Goal: Task Accomplishment & Management: Use online tool/utility

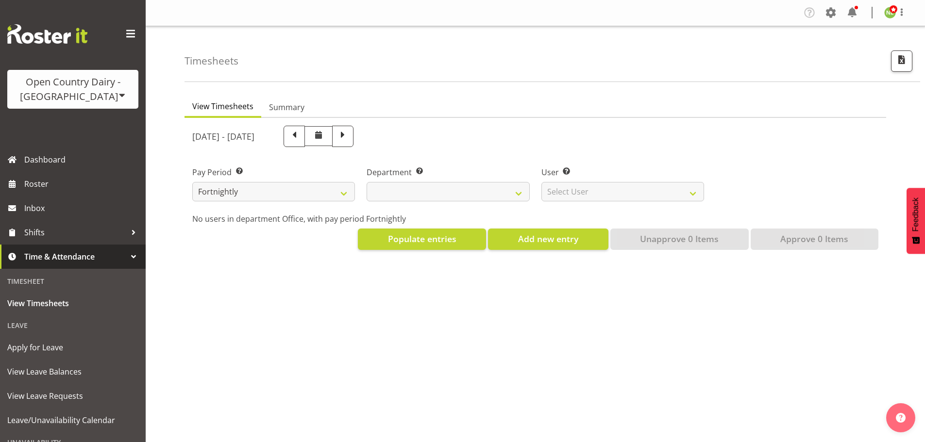
select select
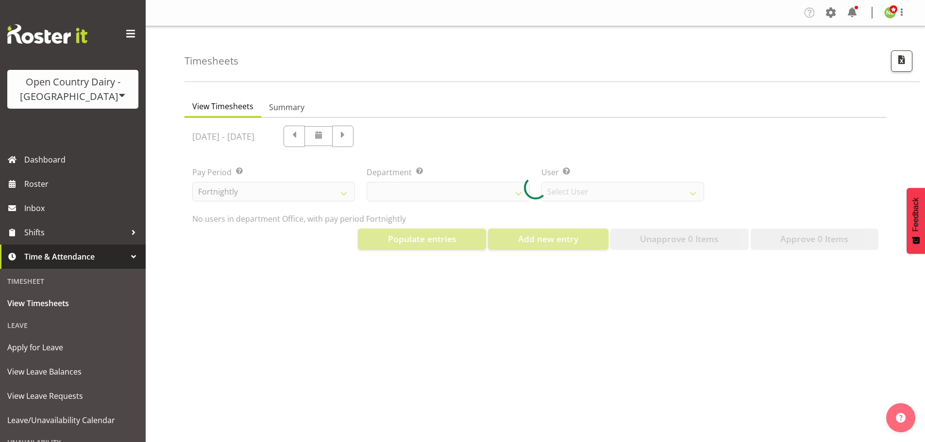
click at [118, 94] on span at bounding box center [122, 95] width 8 height 8
click at [76, 117] on link "Open Country Dairy - [GEOGRAPHIC_DATA]" at bounding box center [100, 123] width 187 height 17
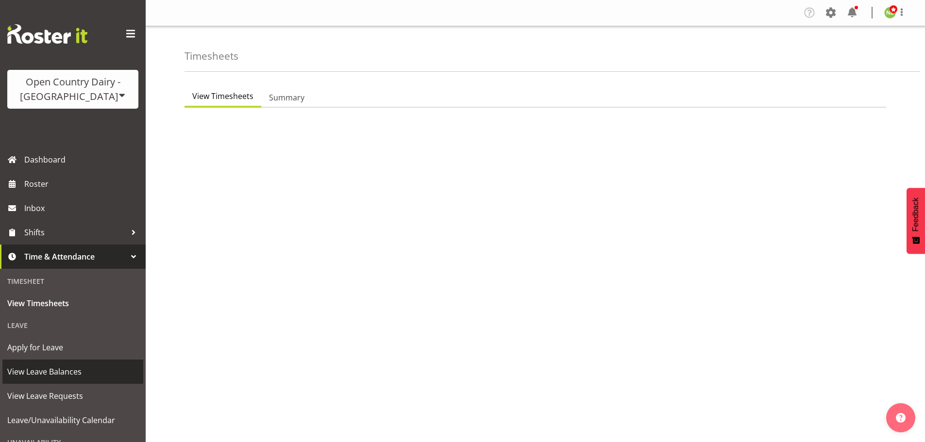
click at [53, 375] on span "View Leave Balances" at bounding box center [72, 372] width 131 height 15
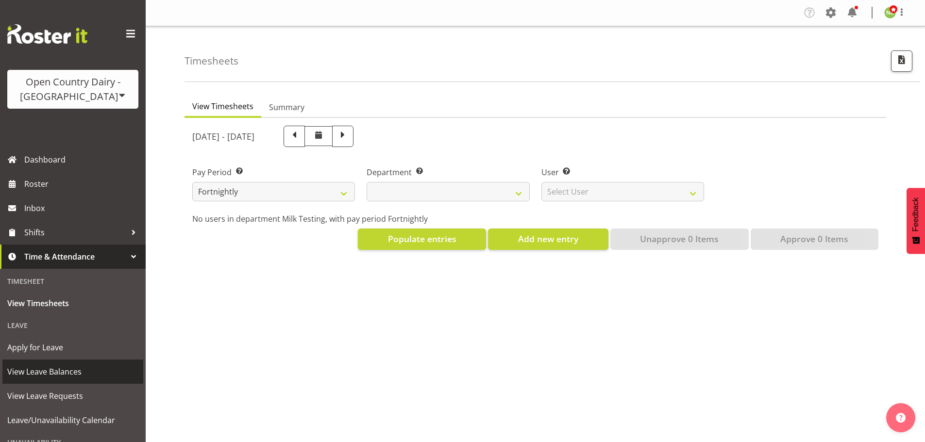
select select
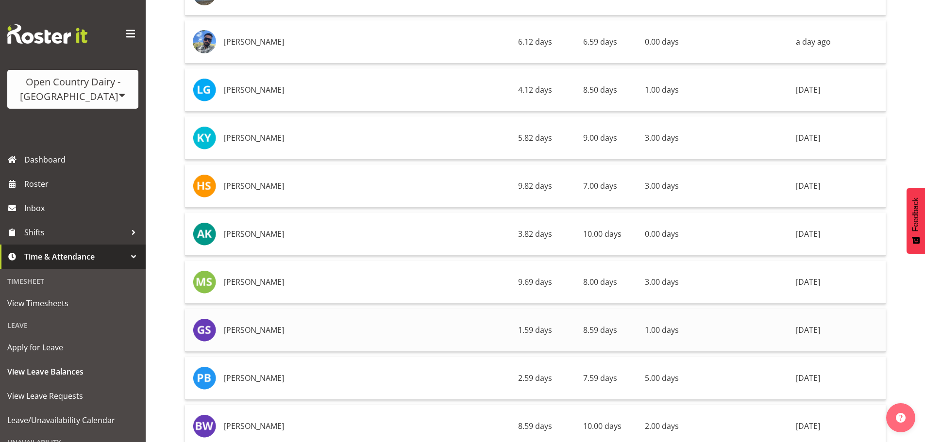
scroll to position [6989, 0]
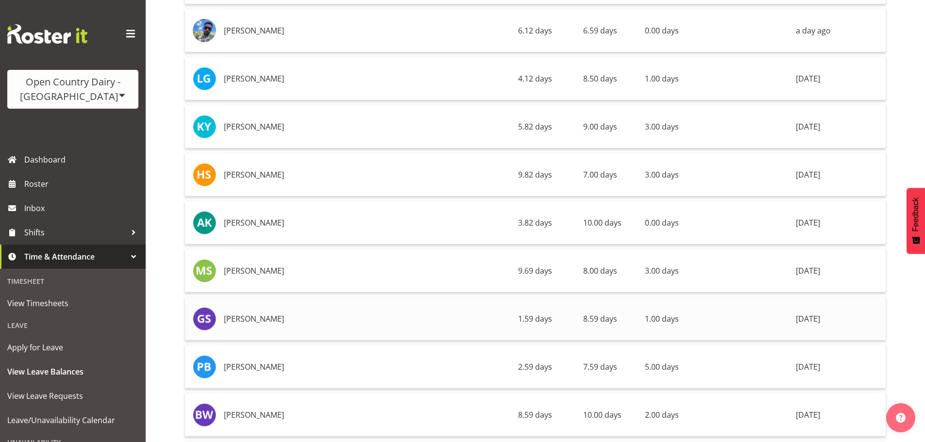
click at [819, 313] on td "6 days ago" at bounding box center [839, 319] width 94 height 43
click at [59, 396] on span "View Leave Requests" at bounding box center [72, 396] width 131 height 15
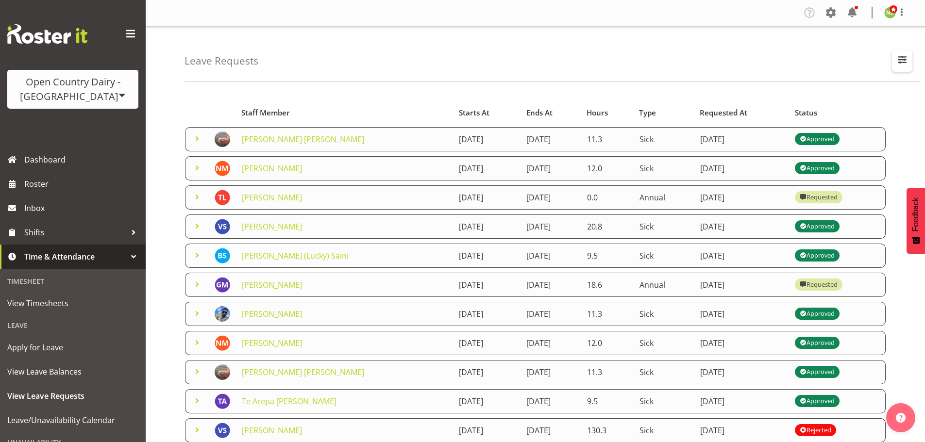
drag, startPoint x: 907, startPoint y: 60, endPoint x: 857, endPoint y: 63, distance: 50.6
click at [907, 60] on span "button" at bounding box center [901, 59] width 13 height 13
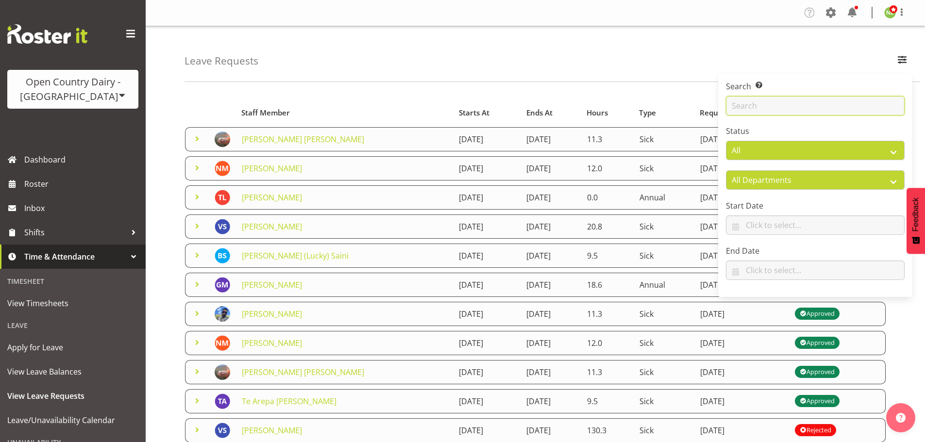
click at [775, 98] on input "text" at bounding box center [815, 105] width 179 height 19
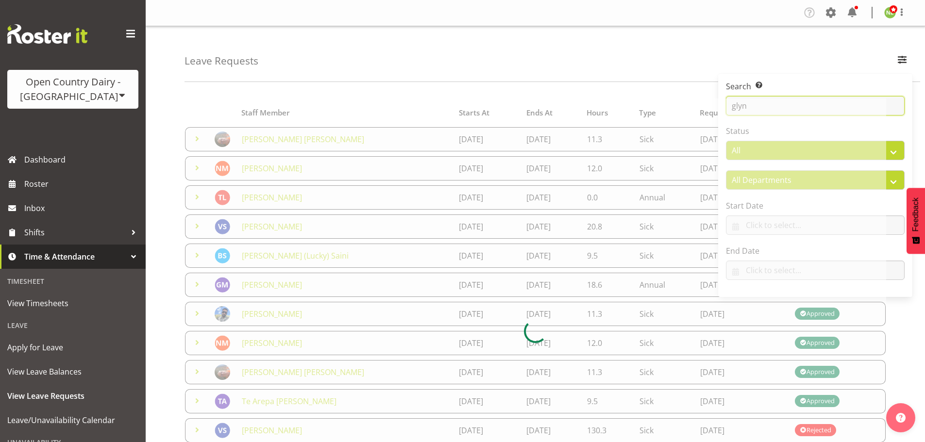
type input "glyn"
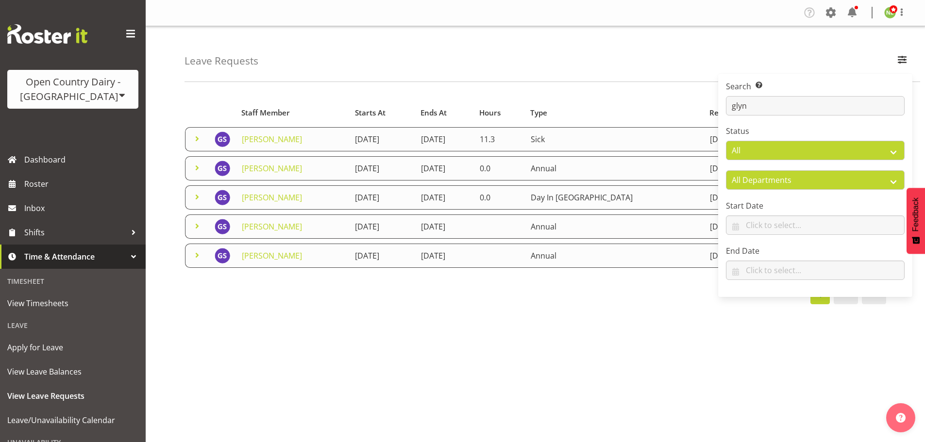
click at [305, 82] on div "Leave Requests Search Search for a particular employee glyn Status All Approved…" at bounding box center [535, 251] width 779 height 451
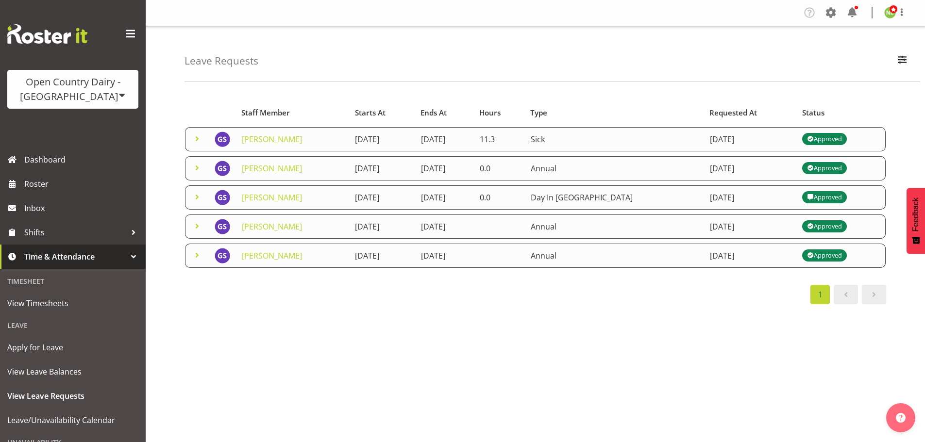
click at [198, 138] on span at bounding box center [197, 139] width 12 height 12
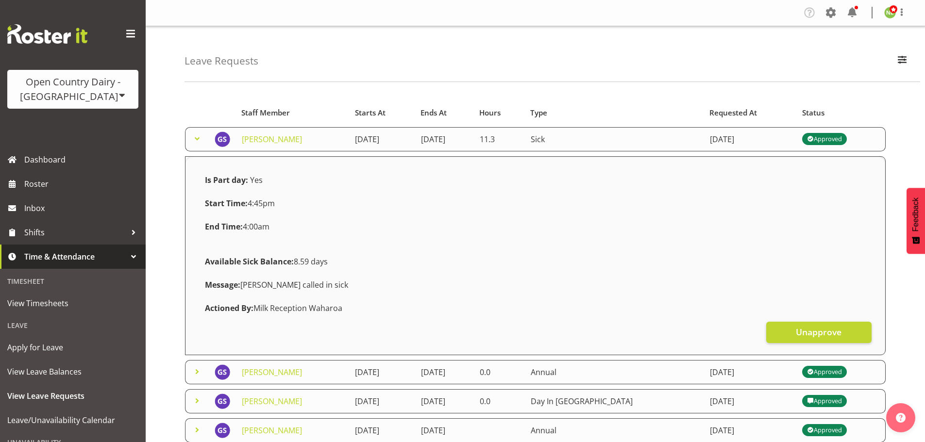
click at [196, 138] on span at bounding box center [197, 139] width 12 height 12
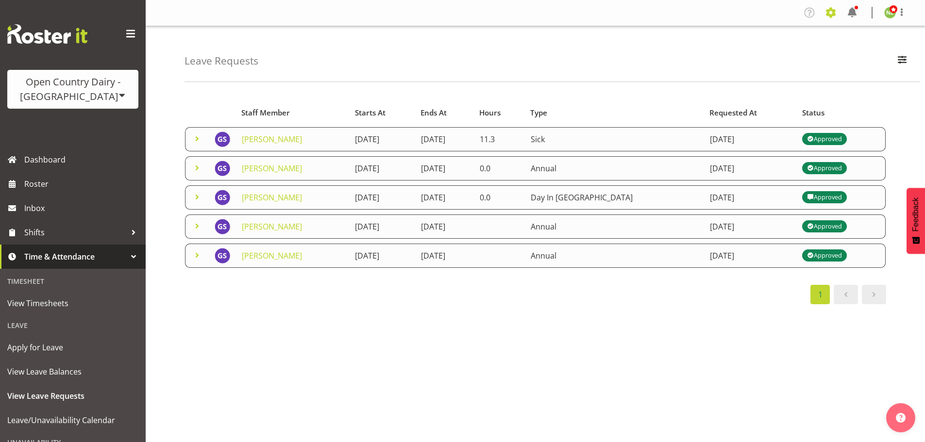
click at [833, 10] on span at bounding box center [831, 13] width 16 height 16
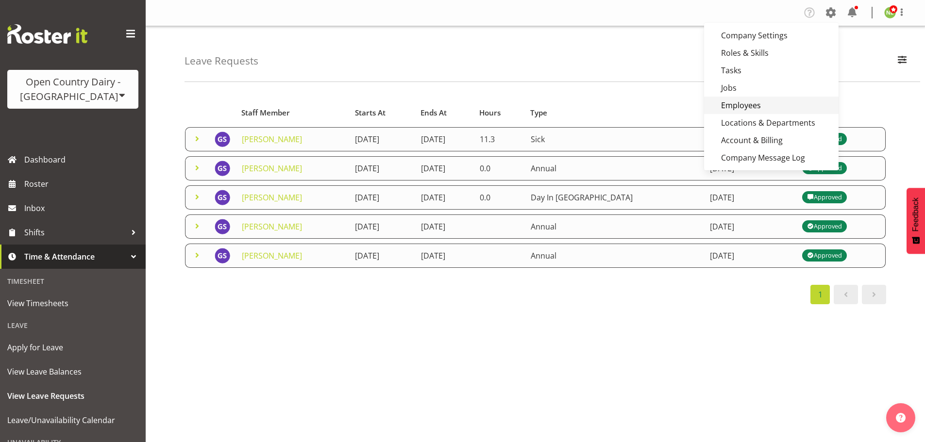
click at [732, 102] on link "Employees" at bounding box center [771, 105] width 134 height 17
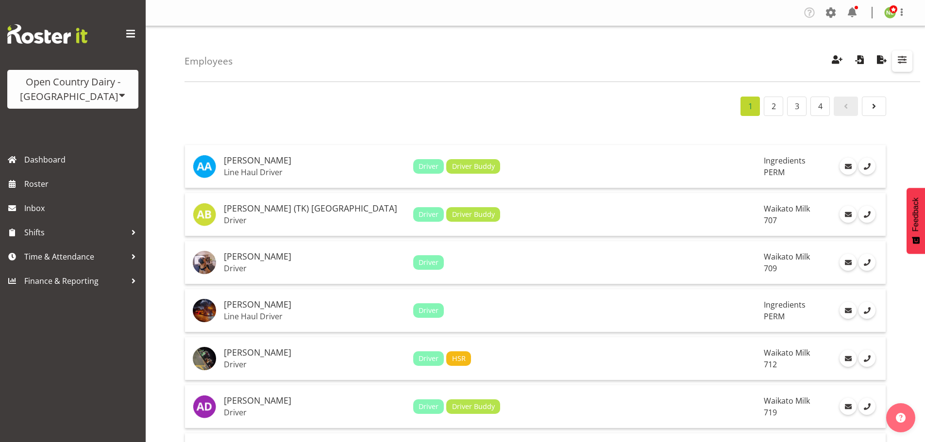
click at [903, 62] on span "button" at bounding box center [901, 59] width 13 height 13
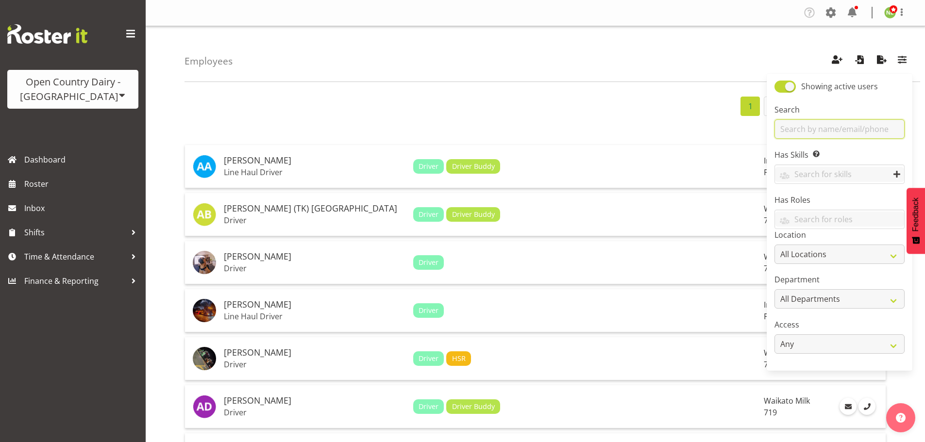
click at [799, 127] on input "text" at bounding box center [839, 128] width 130 height 19
type input "rick"
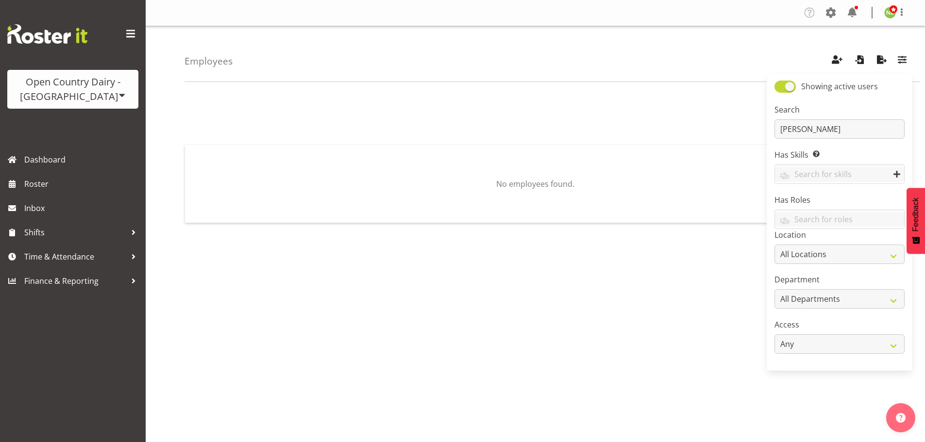
click at [262, 83] on div "Employees Showing active users Search rick Has Skills Enter any skills required…" at bounding box center [535, 251] width 779 height 451
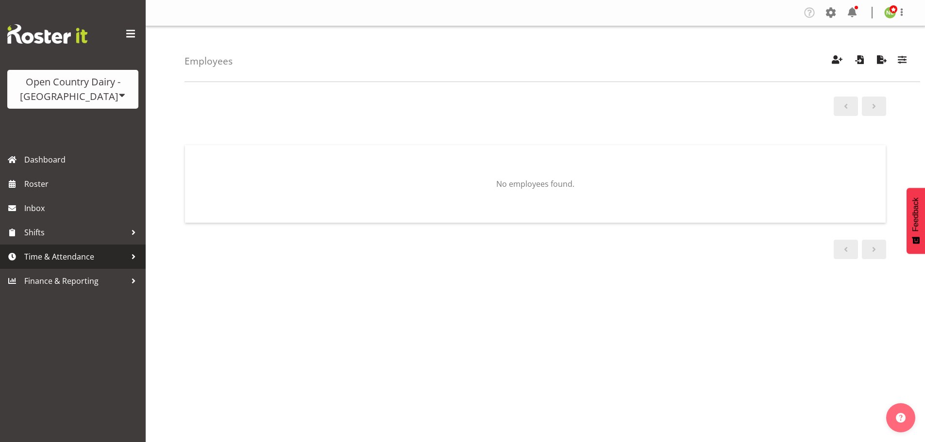
click at [52, 253] on span "Time & Attendance" at bounding box center [75, 256] width 102 height 15
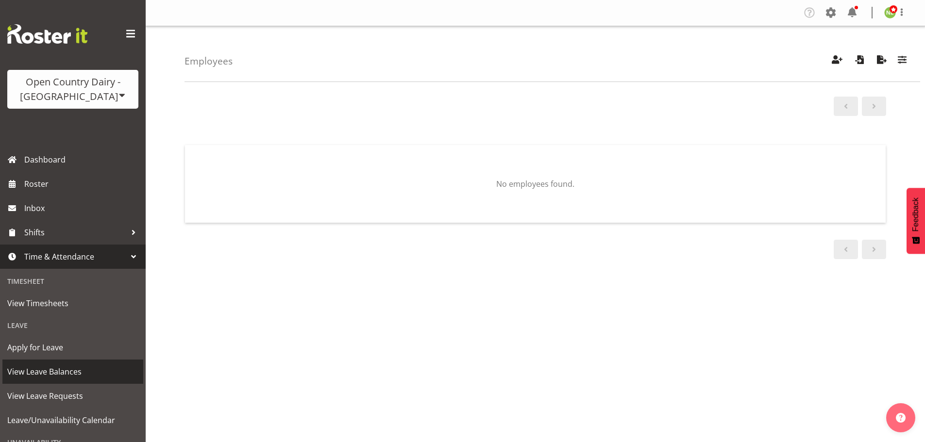
click at [66, 372] on span "View Leave Balances" at bounding box center [72, 372] width 131 height 15
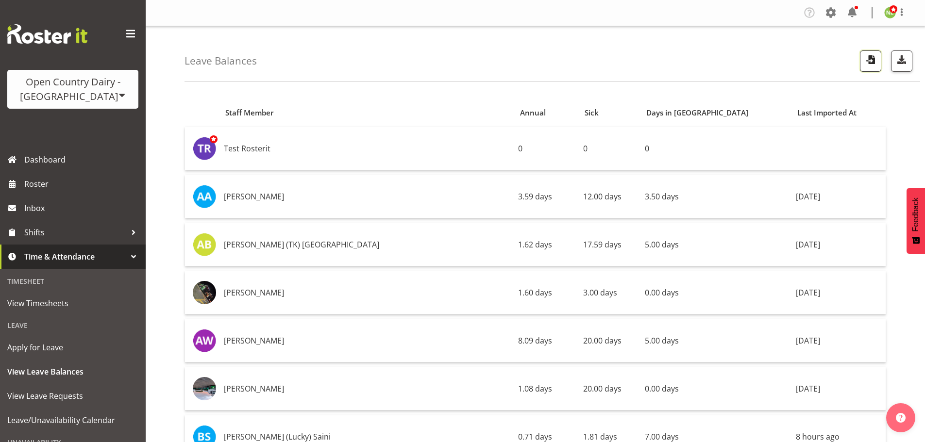
click at [872, 63] on span "button" at bounding box center [870, 59] width 13 height 13
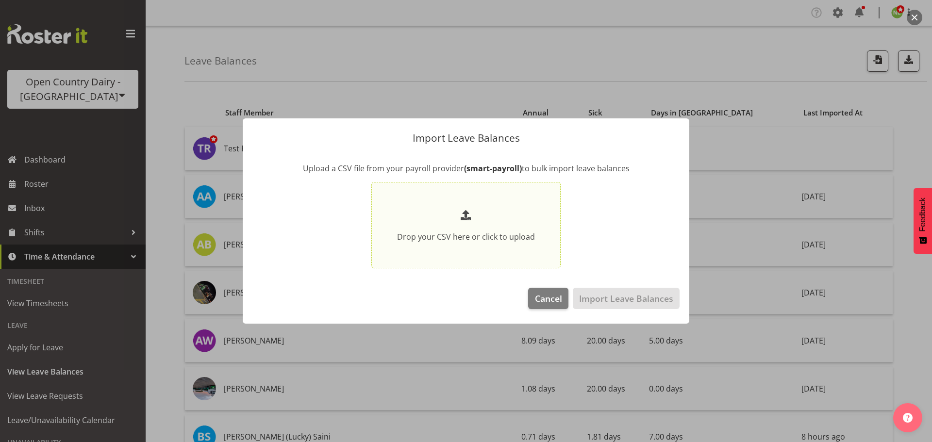
click at [473, 215] on span at bounding box center [466, 216] width 16 height 16
click at [473, 215] on input "Drop your CSV here or click to upload" at bounding box center [465, 225] width 189 height 87
type input "C:\fakepath\NI LeaveBalances pe03082025.csv"
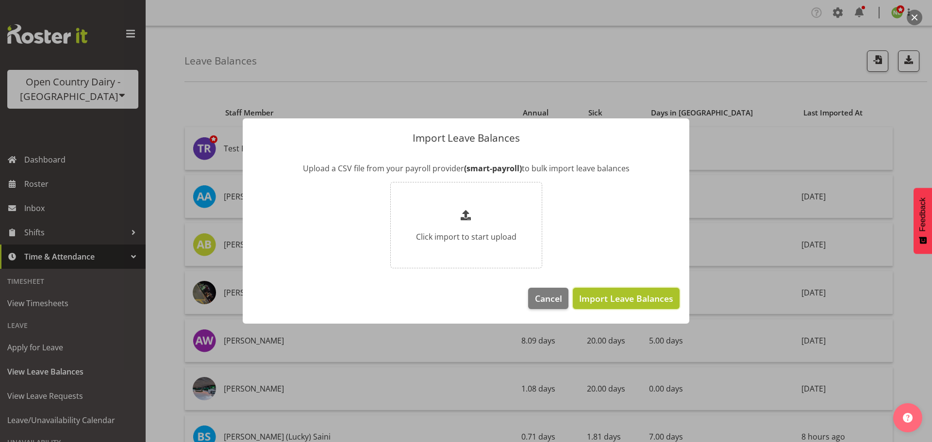
click at [633, 299] on span "Import Leave Balances" at bounding box center [626, 298] width 94 height 13
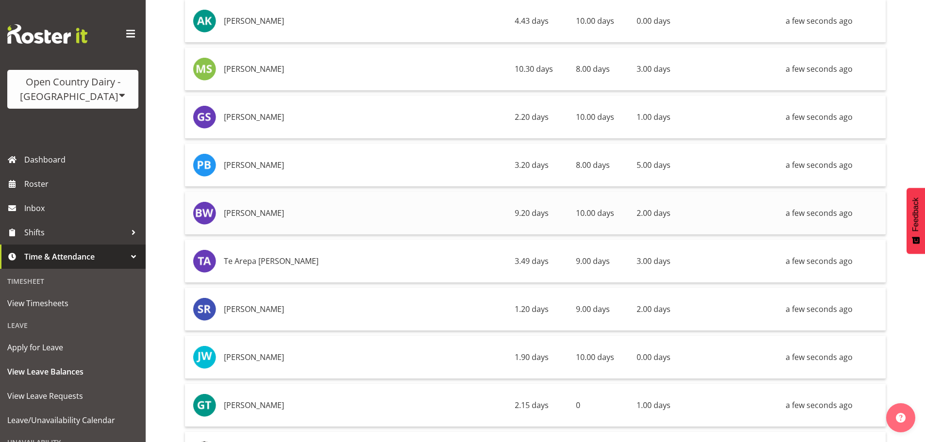
scroll to position [7189, 0]
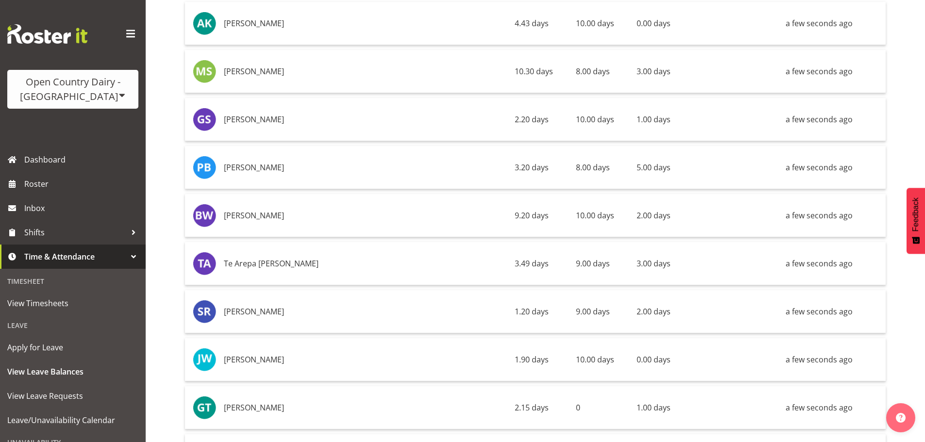
click at [91, 96] on div "Open Country Dairy - [GEOGRAPHIC_DATA]" at bounding box center [73, 89] width 112 height 29
click at [75, 121] on link "Open Country Dairy - [GEOGRAPHIC_DATA]" at bounding box center [100, 123] width 187 height 17
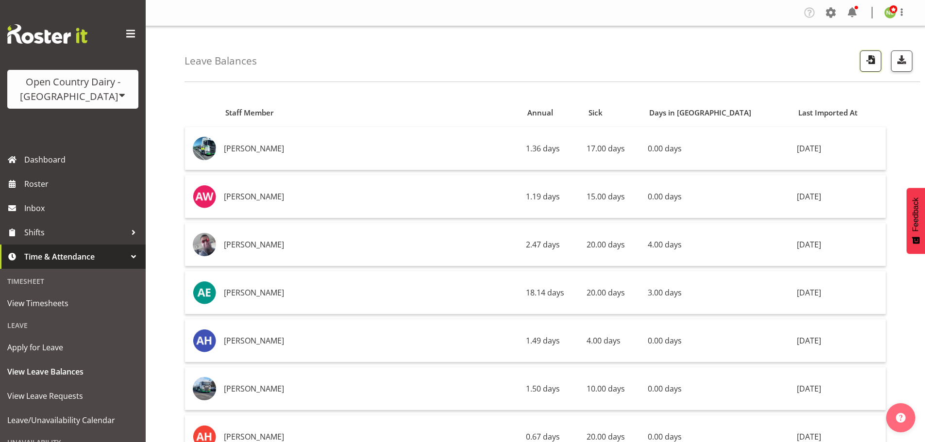
click at [869, 58] on span "button" at bounding box center [870, 59] width 13 height 13
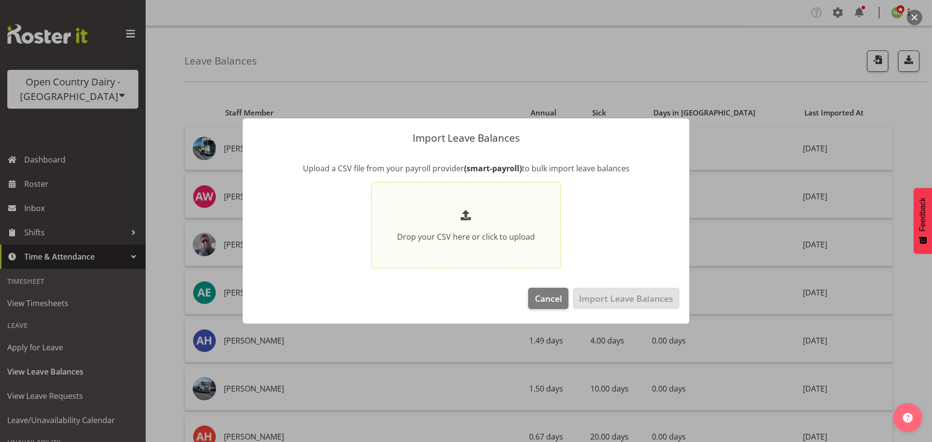
click at [463, 223] on span at bounding box center [466, 216] width 16 height 16
click at [463, 223] on input "Drop your CSV here or click to upload" at bounding box center [465, 225] width 189 height 87
type input "C:\fakepath\SI LeaveBalances pe03082025.csv"
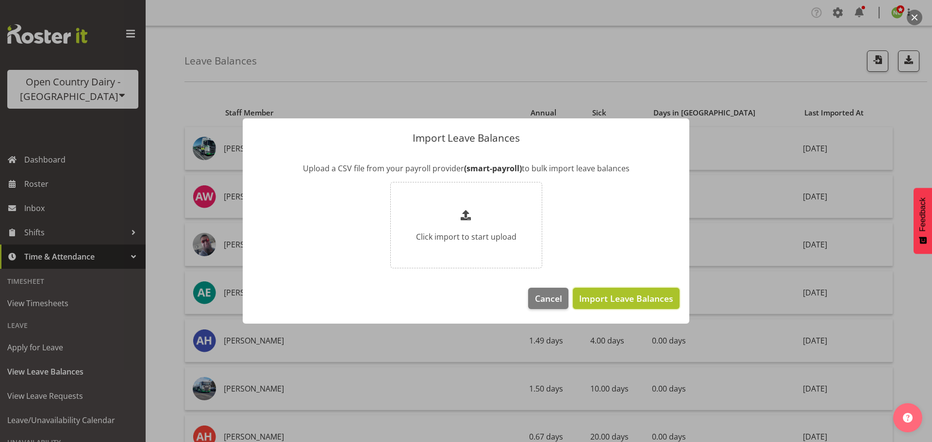
click at [666, 296] on span "Import Leave Balances" at bounding box center [626, 298] width 94 height 13
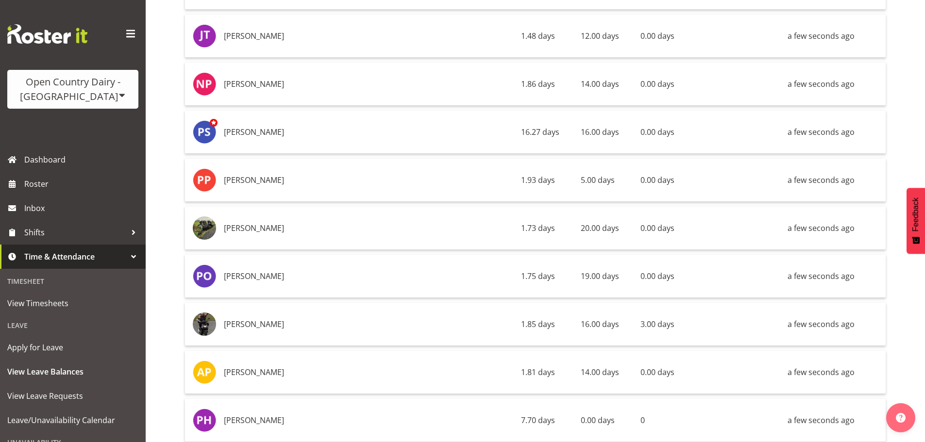
scroll to position [2281, 0]
